Goal: Task Accomplishment & Management: Manage account settings

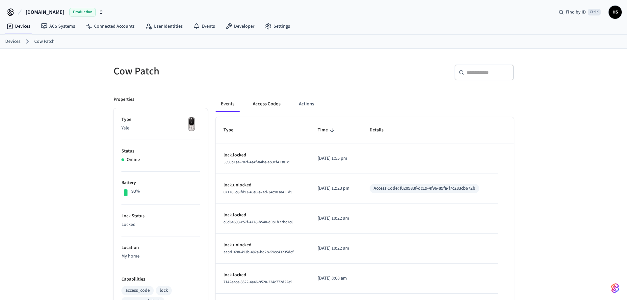
click at [256, 101] on button "Access Codes" at bounding box center [266, 104] width 38 height 16
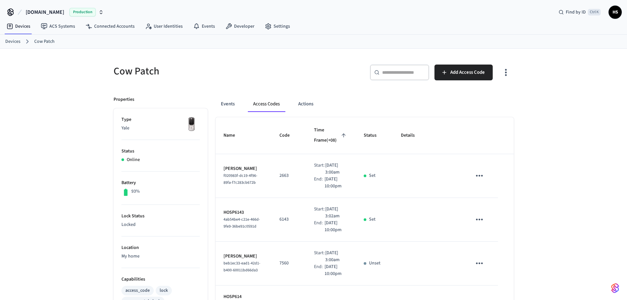
click at [505, 74] on icon "button" at bounding box center [506, 72] width 10 height 10
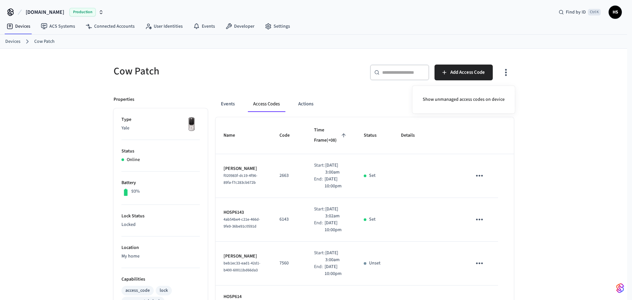
click at [490, 89] on div "Show unmanaged access codes on device" at bounding box center [463, 100] width 103 height 28
click at [485, 95] on li "Show unmanaged access codes on device" at bounding box center [463, 99] width 92 height 17
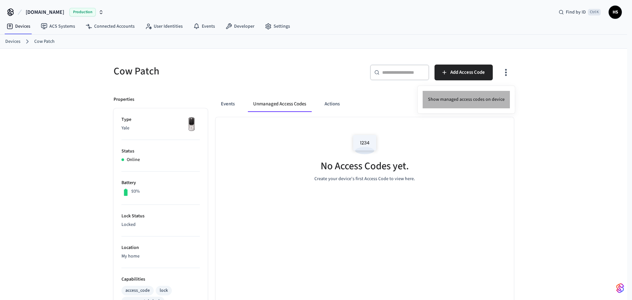
click at [481, 95] on li "Show managed access codes on device" at bounding box center [466, 99] width 87 height 17
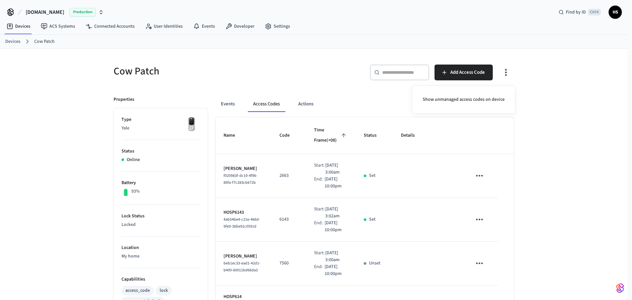
click at [378, 233] on div at bounding box center [316, 150] width 632 height 300
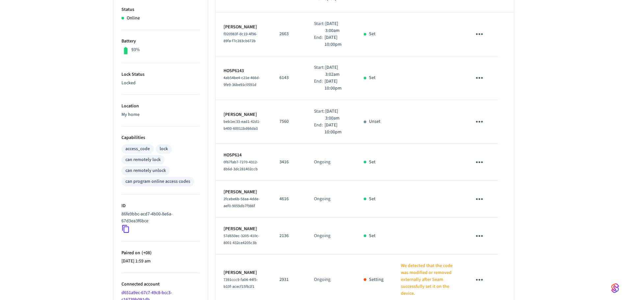
scroll to position [133, 0]
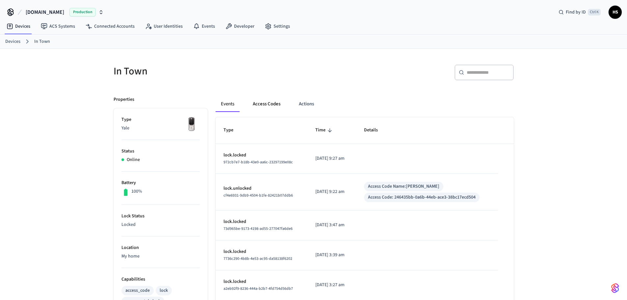
click at [272, 105] on button "Access Codes" at bounding box center [266, 104] width 38 height 16
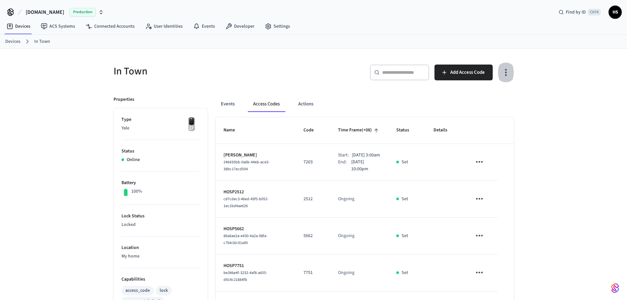
click at [507, 78] on button "button" at bounding box center [505, 72] width 15 height 26
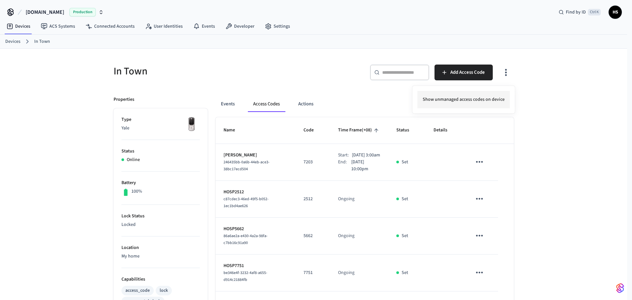
click at [489, 106] on li "Show unmanaged access codes on device" at bounding box center [463, 99] width 92 height 17
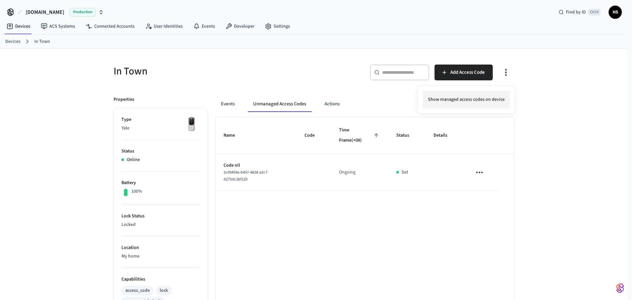
click at [480, 100] on li "Show managed access codes on device" at bounding box center [466, 99] width 87 height 17
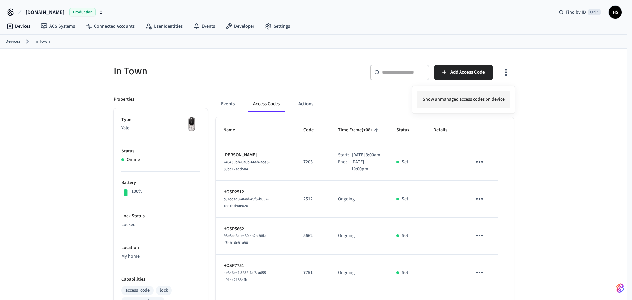
click at [462, 99] on li "Show unmanaged access codes on device" at bounding box center [463, 99] width 92 height 17
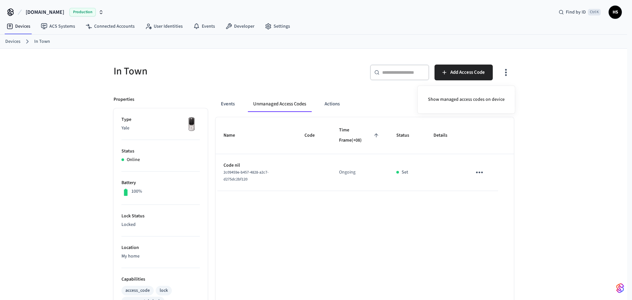
click at [362, 203] on div at bounding box center [316, 150] width 632 height 300
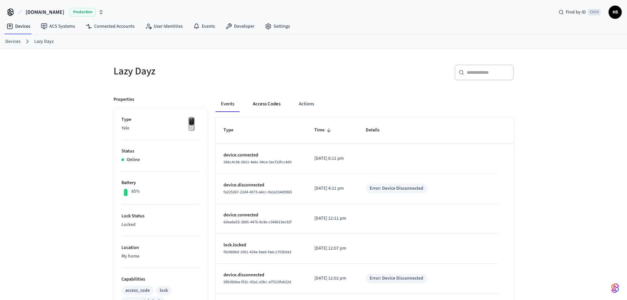
click at [269, 100] on button "Access Codes" at bounding box center [266, 104] width 38 height 16
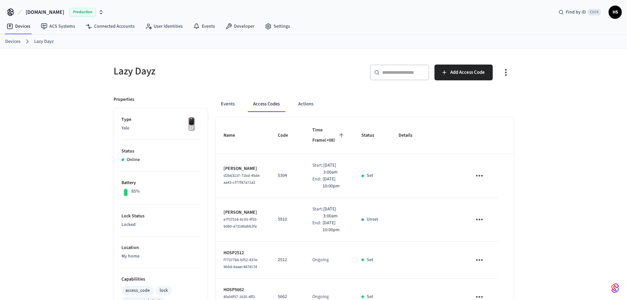
click at [505, 72] on icon "button" at bounding box center [506, 72] width 2 height 7
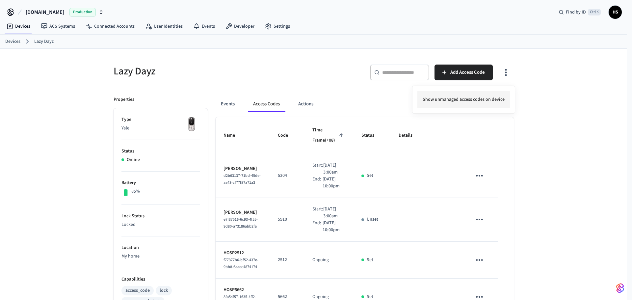
click at [467, 96] on li "Show unmanaged access codes on device" at bounding box center [463, 99] width 92 height 17
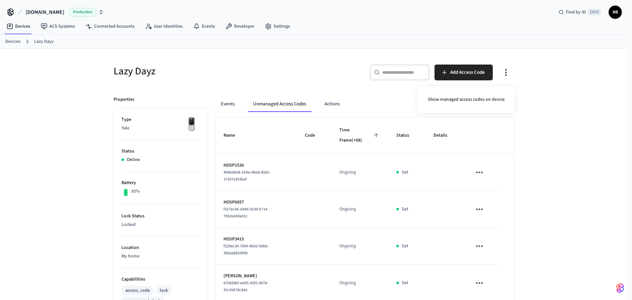
click at [364, 181] on div at bounding box center [316, 150] width 632 height 300
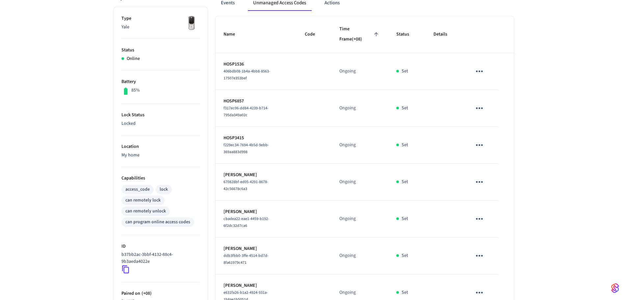
scroll to position [99, 0]
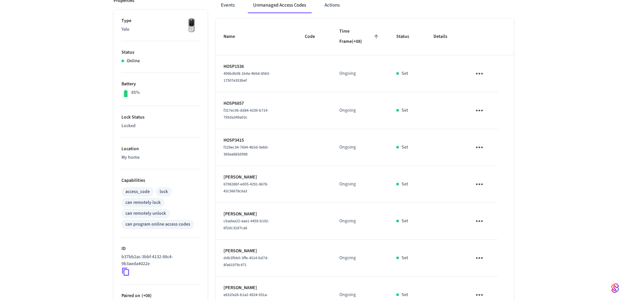
drag, startPoint x: 59, startPoint y: 149, endPoint x: 92, endPoint y: 138, distance: 35.0
click at [58, 149] on div "Lazy Dayz ​ ​ Add Access Code Properties Type Yale Status Online Battery 85% Lo…" at bounding box center [313, 203] width 627 height 506
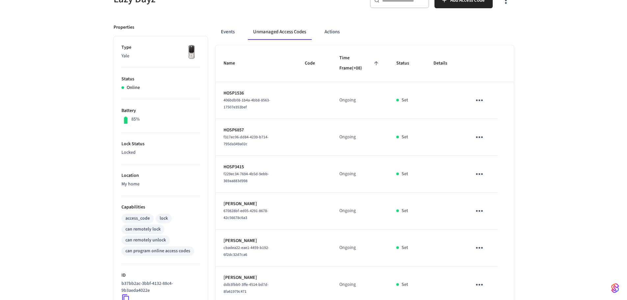
scroll to position [0, 0]
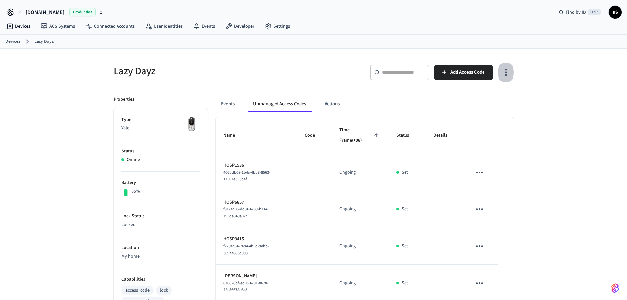
click at [509, 73] on icon "button" at bounding box center [506, 72] width 10 height 10
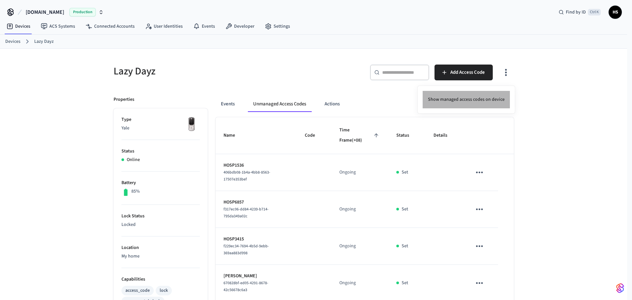
click at [479, 103] on li "Show managed access codes on device" at bounding box center [466, 99] width 87 height 17
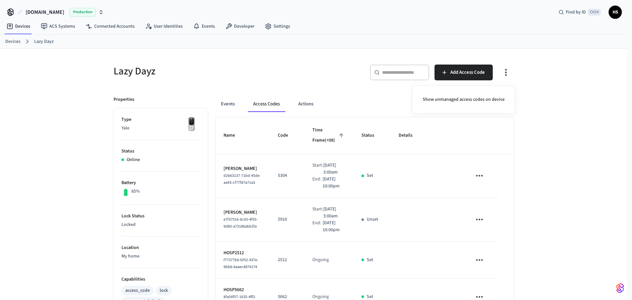
click at [361, 156] on div at bounding box center [316, 150] width 632 height 300
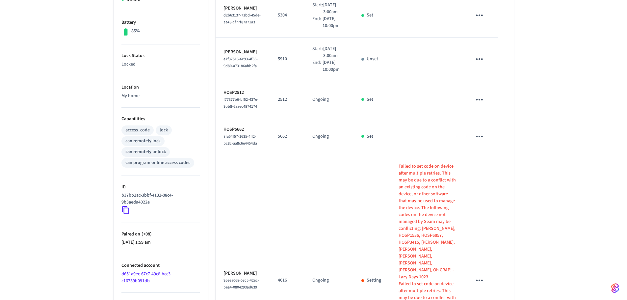
scroll to position [263, 0]
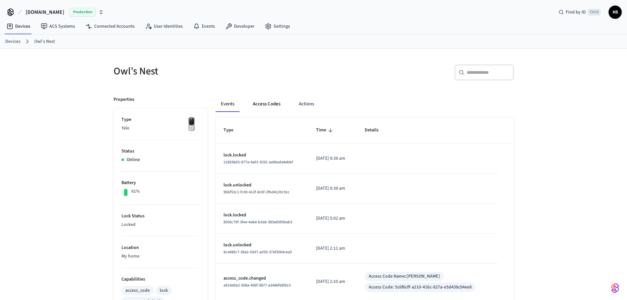
click at [261, 112] on div "Events Access Codes Actions" at bounding box center [365, 106] width 298 height 21
click at [265, 106] on button "Access Codes" at bounding box center [266, 104] width 38 height 16
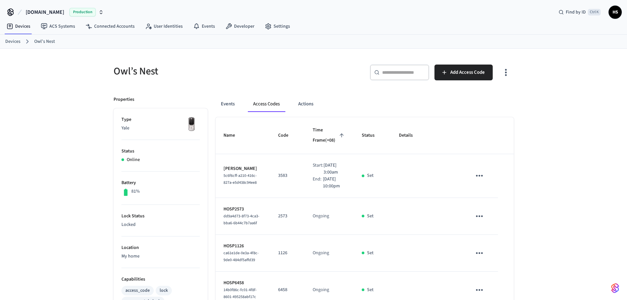
click at [505, 76] on icon "button" at bounding box center [506, 72] width 10 height 10
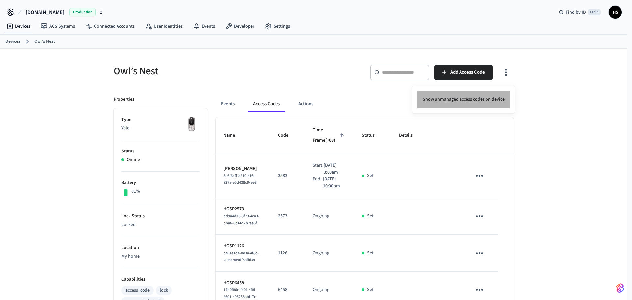
click at [476, 97] on li "Show unmanaged access codes on device" at bounding box center [463, 99] width 92 height 17
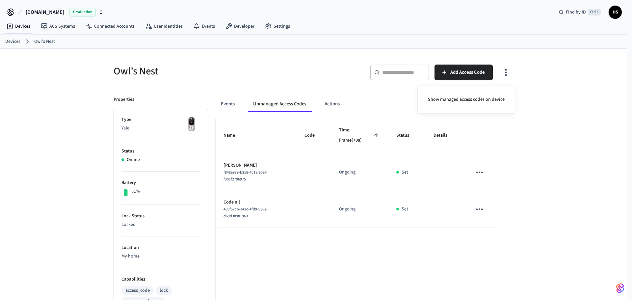
click at [360, 230] on div at bounding box center [316, 150] width 632 height 300
click at [53, 110] on div "Owl’s Nest ​ ​ Add Access Code Properties Type Yale Status Online Battery 81% L…" at bounding box center [313, 263] width 627 height 428
